Goal: Check status

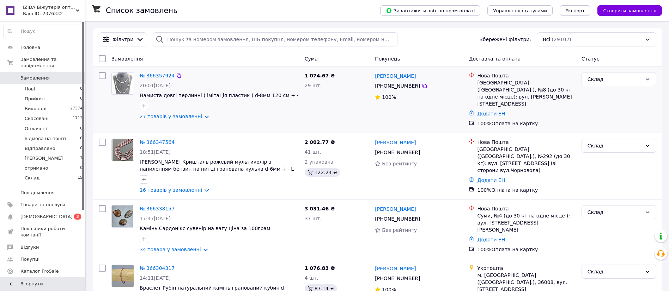
click at [253, 77] on div "№ 366357924" at bounding box center [219, 76] width 161 height 8
